Goal: Navigation & Orientation: Find specific page/section

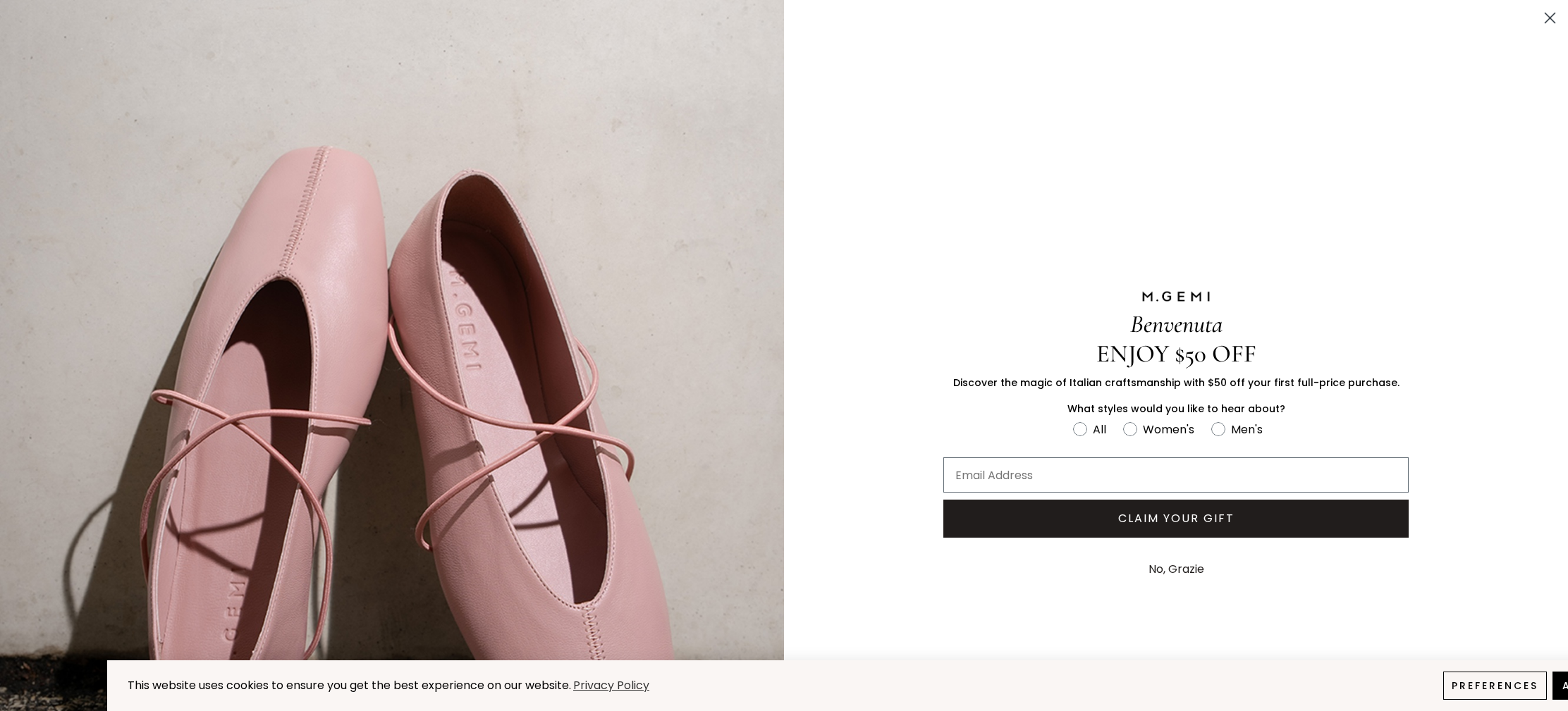
click at [1159, 565] on button "No, Grazie" at bounding box center [1176, 570] width 70 height 35
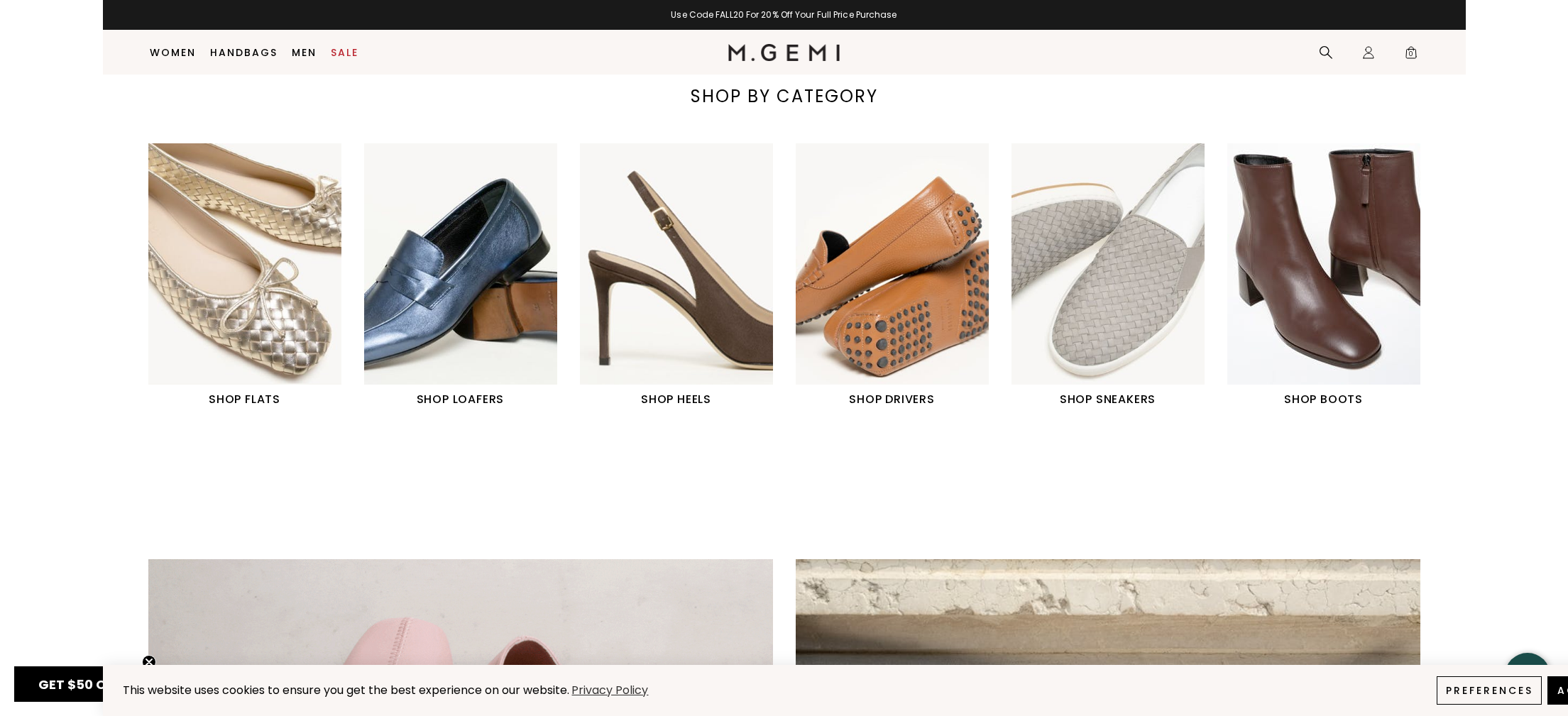
scroll to position [608, 0]
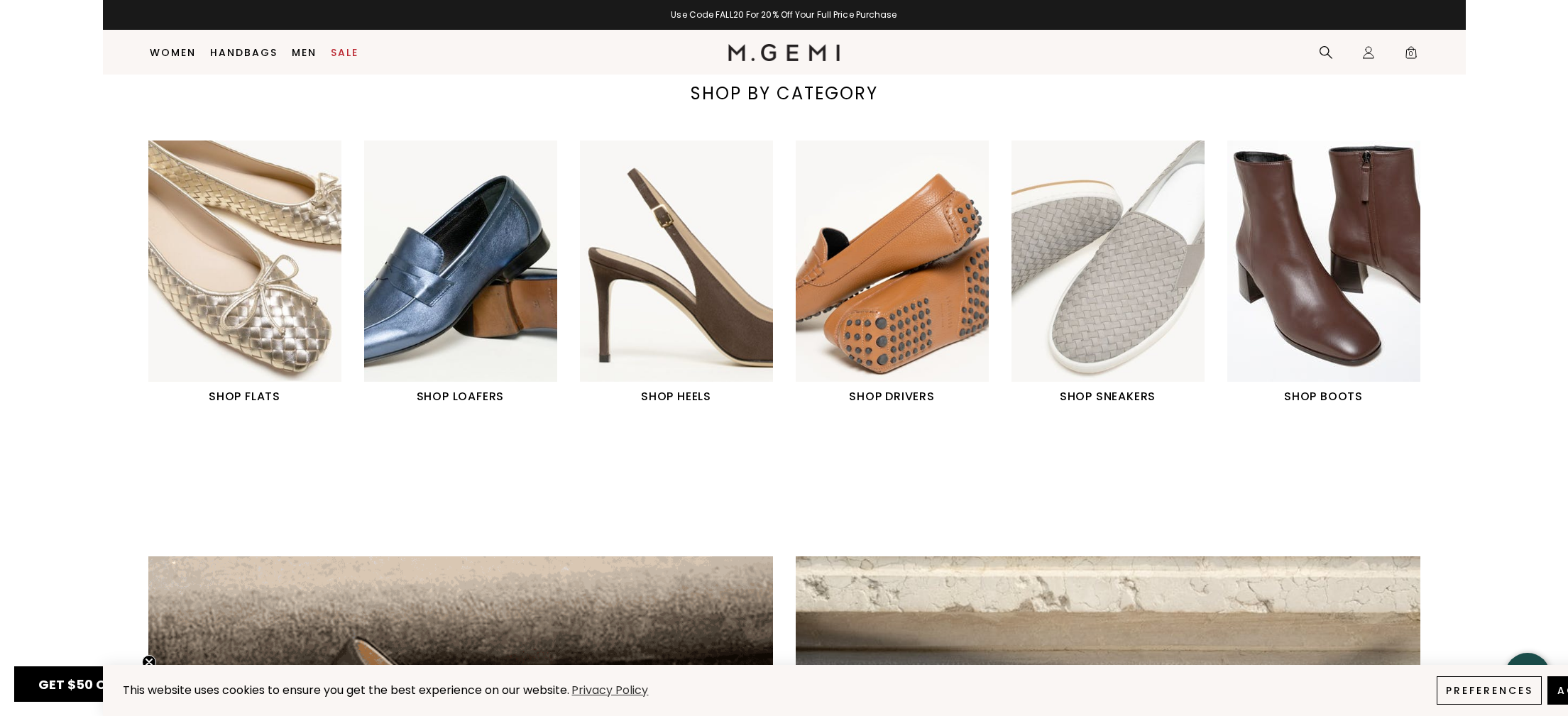
click at [632, 323] on img "3 / 6" at bounding box center [676, 261] width 193 height 242
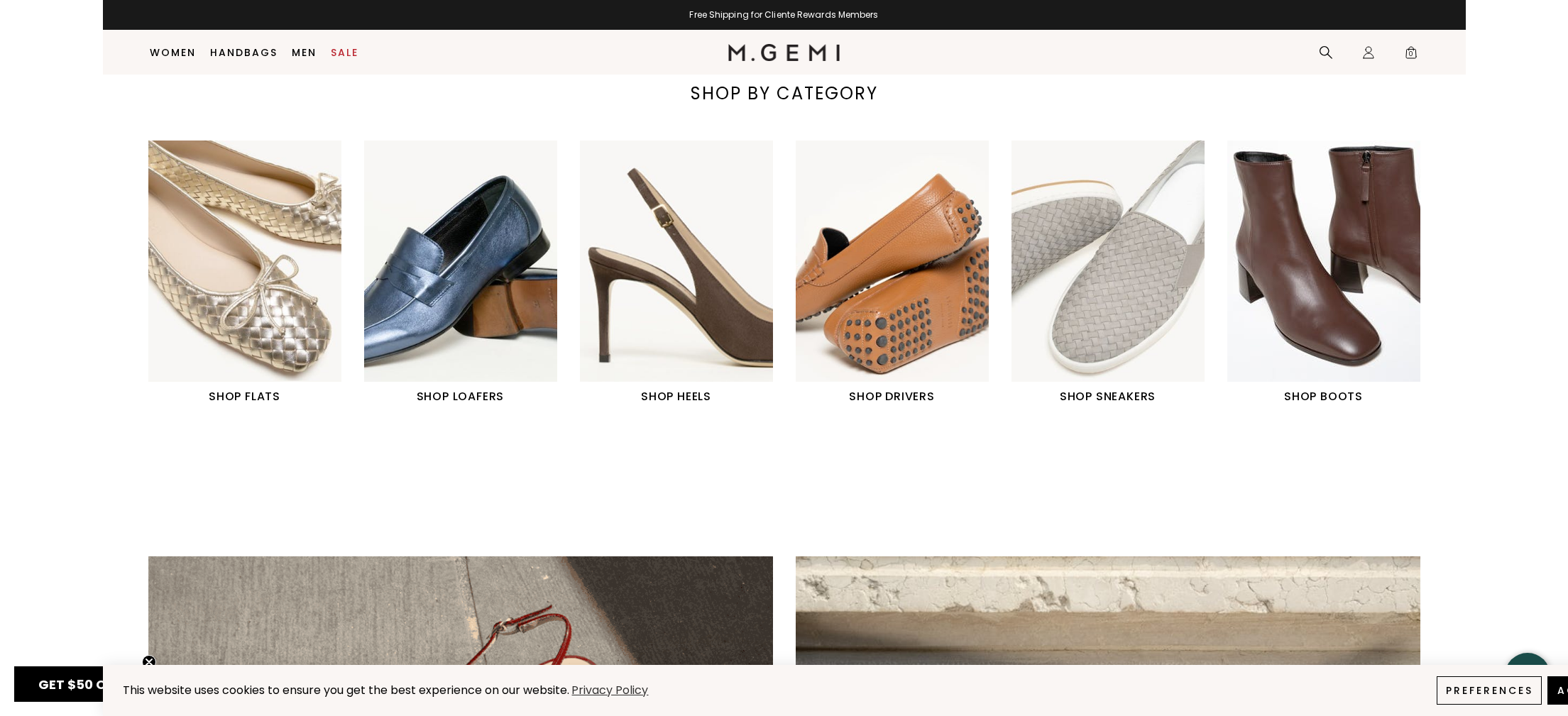
click at [651, 397] on h1 "SHOP HEELS" at bounding box center [676, 397] width 193 height 17
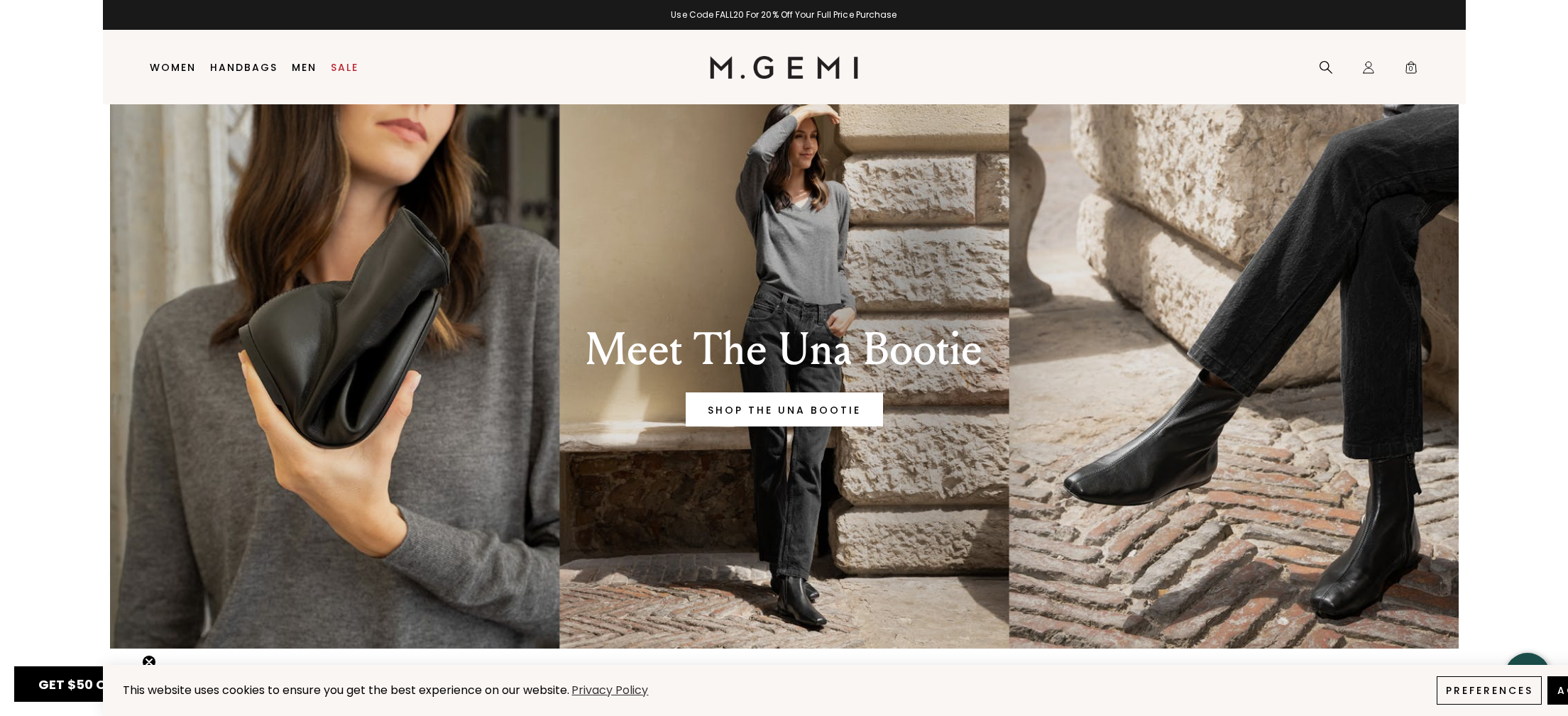
scroll to position [0, 0]
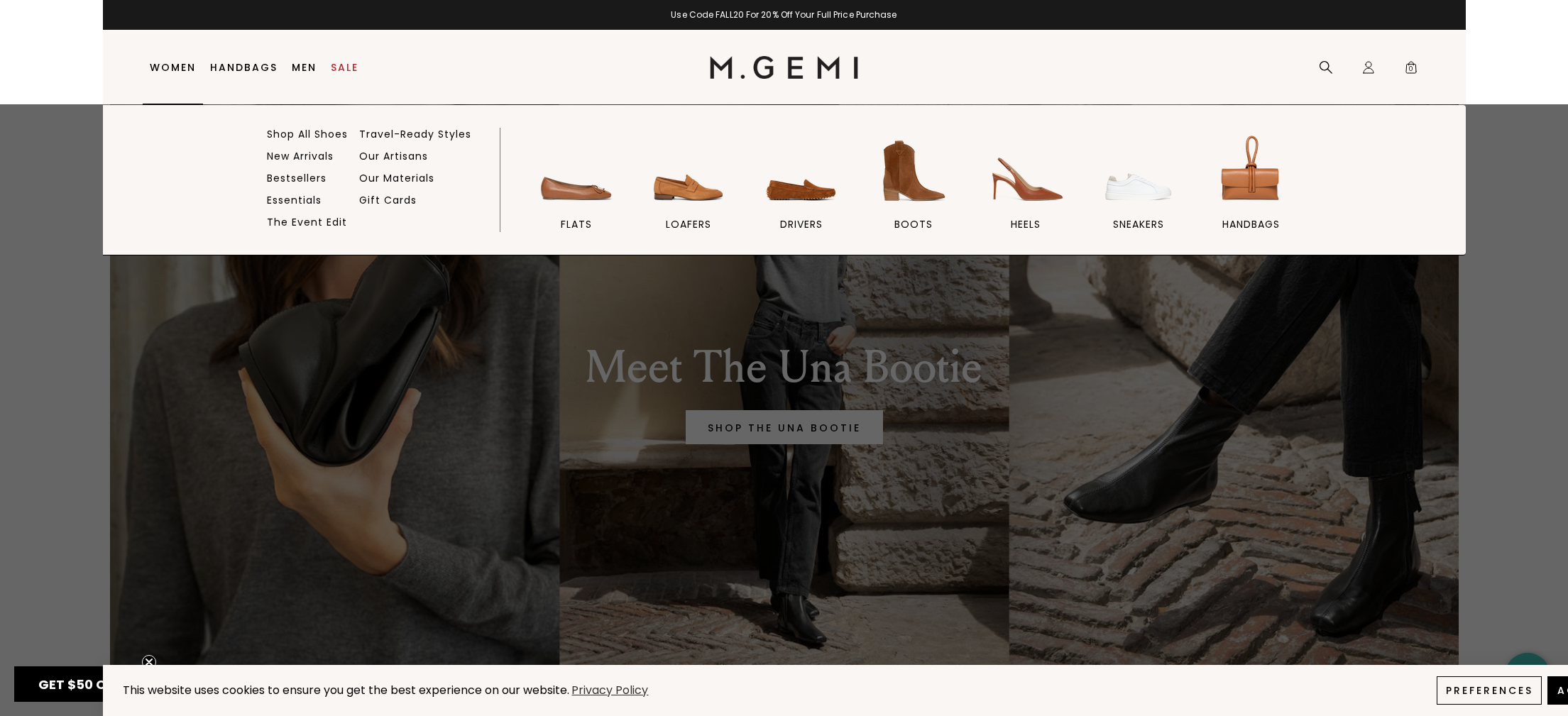
click at [175, 69] on link "Women" at bounding box center [172, 68] width 46 height 11
click at [1023, 192] on img at bounding box center [1026, 171] width 80 height 80
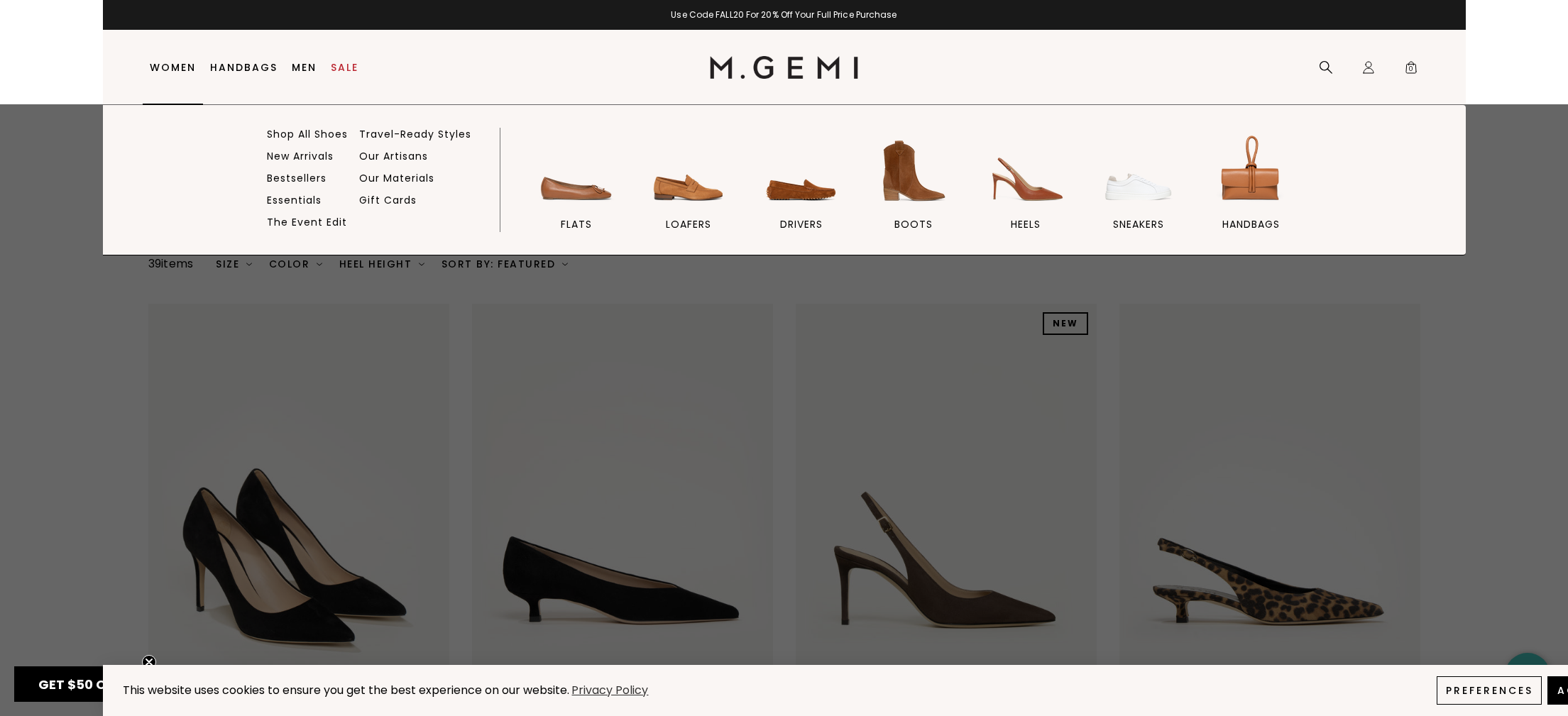
click at [189, 64] on link "Women" at bounding box center [172, 68] width 46 height 11
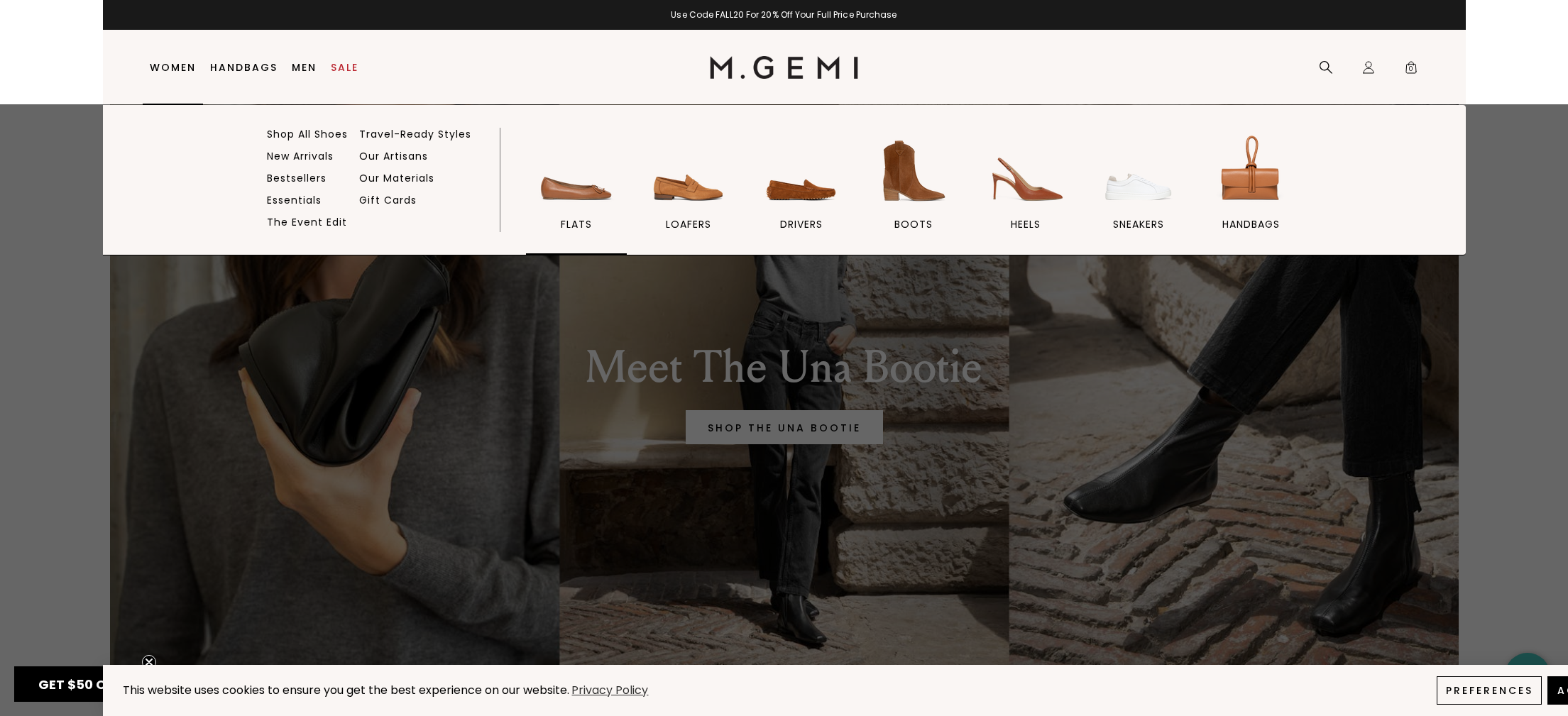
click at [559, 188] on img at bounding box center [576, 171] width 80 height 80
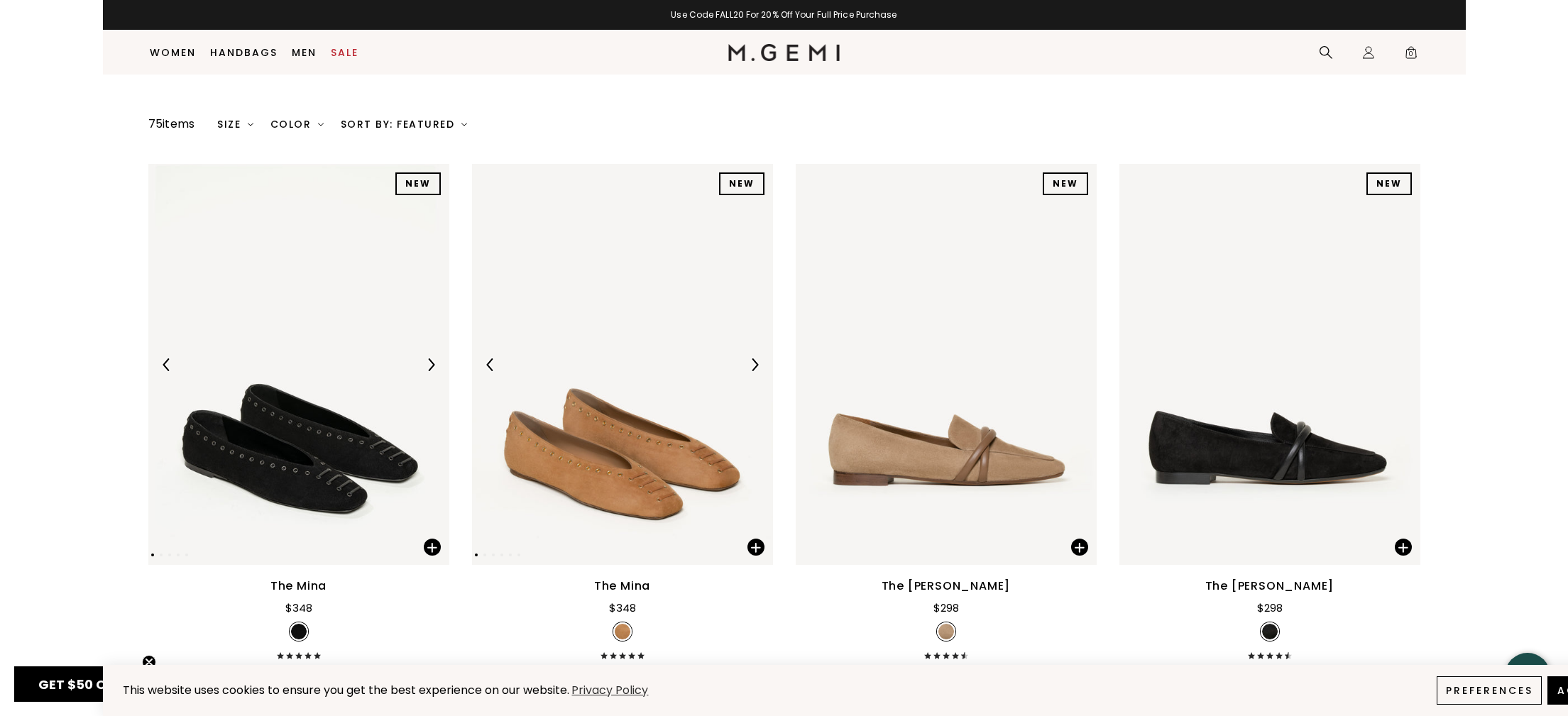
scroll to position [180, 0]
